Goal: Information Seeking & Learning: Learn about a topic

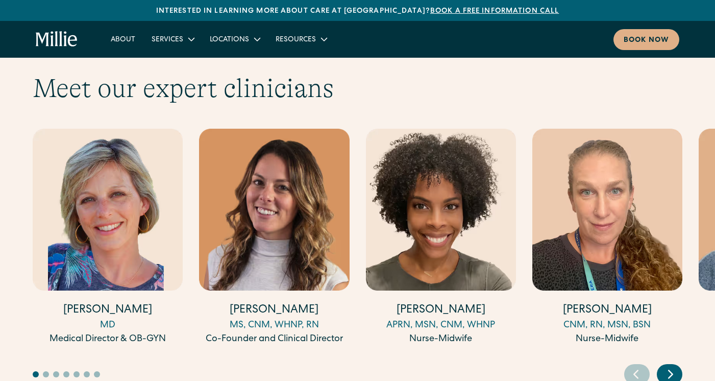
scroll to position [2813, 0]
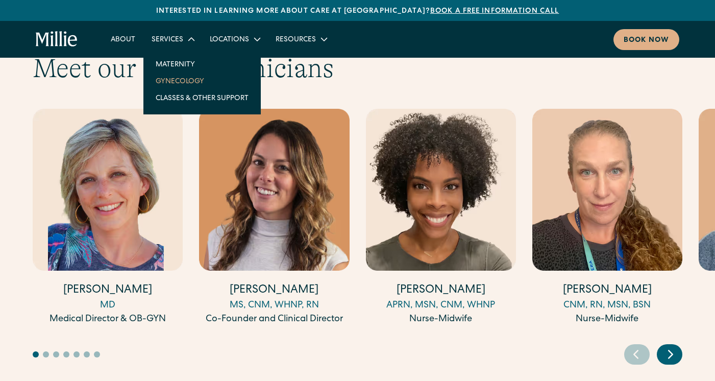
click at [168, 84] on link "Gynecology" at bounding box center [201, 80] width 109 height 17
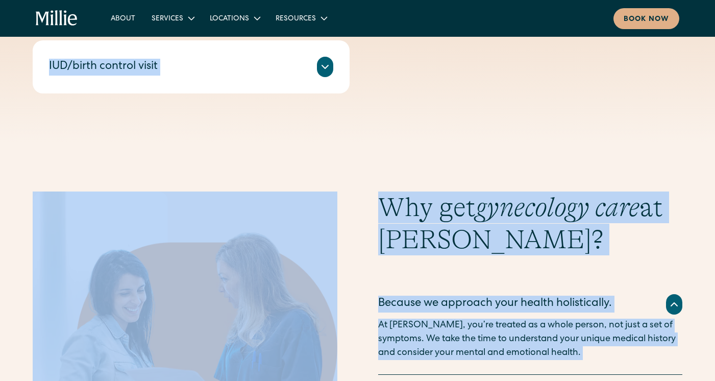
scroll to position [821, 0]
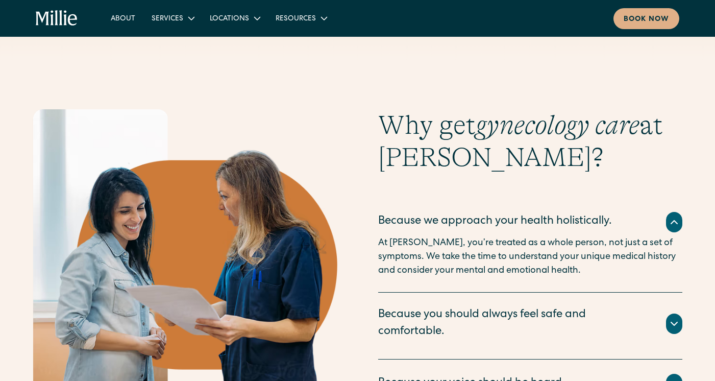
drag, startPoint x: 41, startPoint y: 96, endPoint x: 214, endPoint y: 39, distance: 181.7
copy div "Loremi dolorsit amet C adipi-el se doei tempor, incididun utlabor etdol mag ali…"
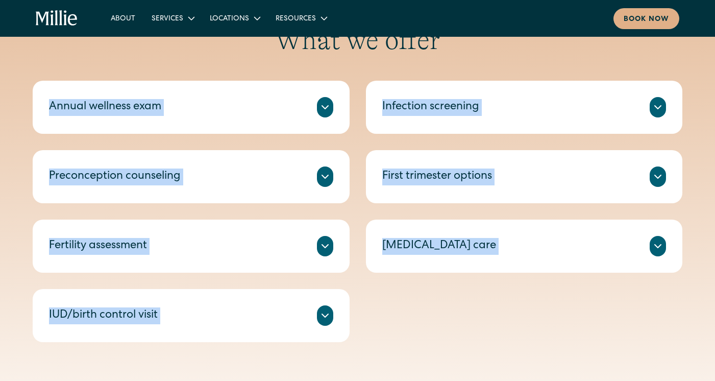
scroll to position [490, 0]
click at [359, 143] on div "Annual wellness exam A check-in on your health, including routine tests and scr…" at bounding box center [358, 211] width 650 height 261
